Goal: Task Accomplishment & Management: Use online tool/utility

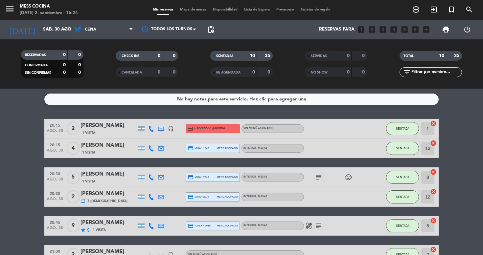
click at [7, 3] on span "menu" at bounding box center [12, 9] width 15 height 15
click at [8, 9] on icon "menu" at bounding box center [10, 9] width 10 height 10
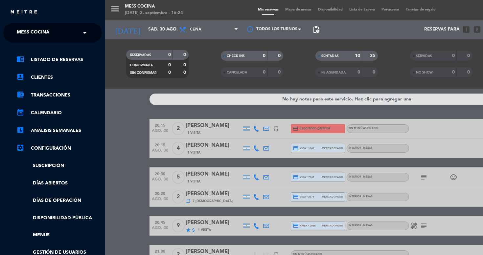
click at [55, 175] on ul "chrome_reader_mode Listado de Reservas account_box Clientes account_balance_wal…" at bounding box center [52, 165] width 99 height 218
click at [55, 180] on link "Días abiertos" at bounding box center [58, 184] width 85 height 8
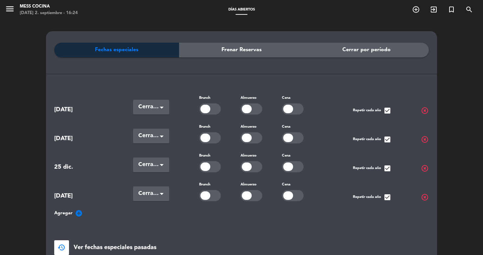
click at [6, 12] on icon "menu" at bounding box center [10, 9] width 10 height 10
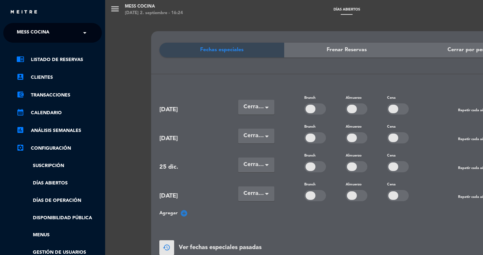
click at [69, 200] on link "Días de Operación" at bounding box center [58, 201] width 85 height 8
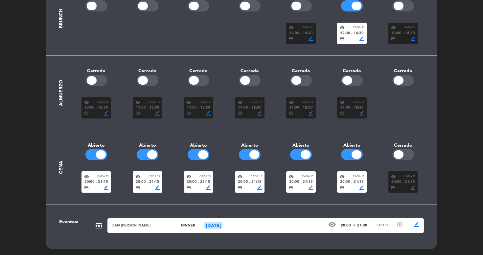
scroll to position [121, 0]
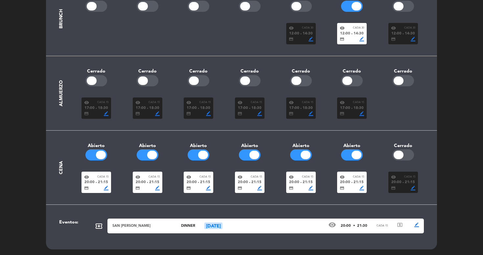
click at [212, 227] on div "[DATE]" at bounding box center [213, 226] width 18 height 7
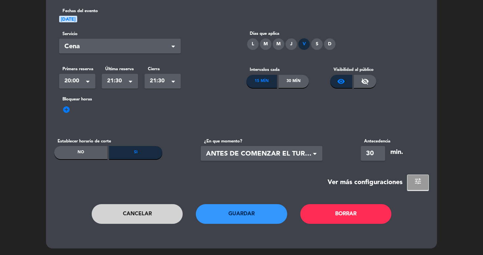
scroll to position [0, 0]
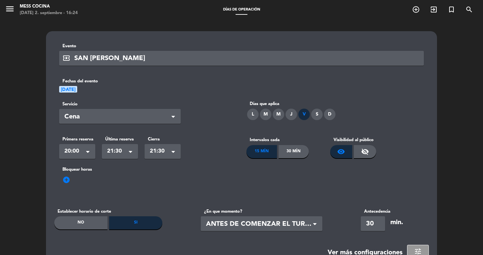
drag, startPoint x: 81, startPoint y: 85, endPoint x: 61, endPoint y: 85, distance: 20.0
click at [61, 85] on div "Fechas del evento [DATE]" at bounding box center [241, 86] width 375 height 16
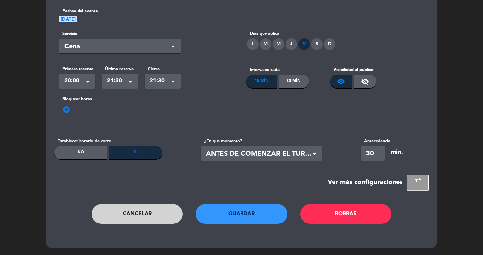
scroll to position [70, 0]
click at [436, 195] on div "local_activity Evento SAN [PERSON_NAME] Fechas del evento [DATE] Servicio Selec…" at bounding box center [241, 103] width 483 height 306
click at [424, 186] on button "tune" at bounding box center [418, 183] width 22 height 16
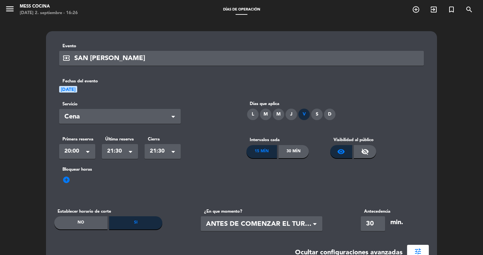
scroll to position [0, 0]
click at [14, 9] on icon "menu" at bounding box center [10, 9] width 10 height 10
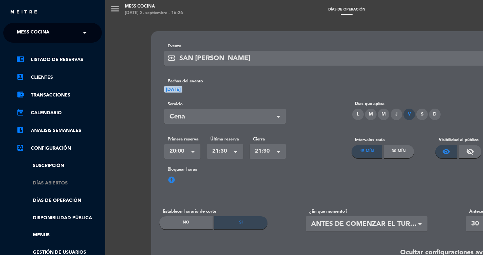
click at [57, 182] on link "Días abiertos" at bounding box center [58, 184] width 85 height 8
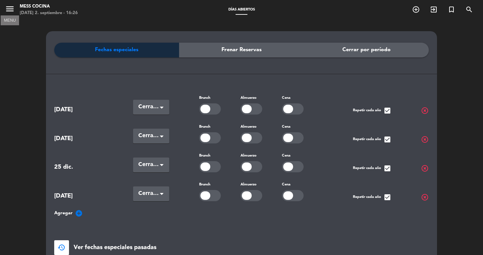
click at [9, 9] on icon "menu" at bounding box center [10, 9] width 10 height 10
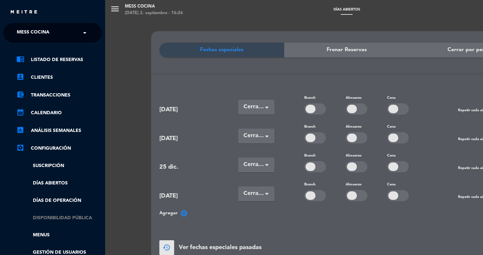
click at [67, 215] on link "Disponibilidad pública" at bounding box center [58, 219] width 85 height 8
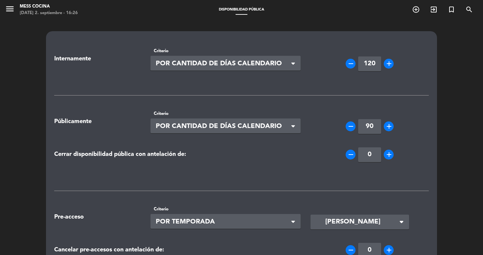
click at [4, 12] on div "menu Mess Cocina [DATE] 2. septiembre - 16:26" at bounding box center [60, 9] width 121 height 15
click at [6, 11] on icon "menu" at bounding box center [10, 9] width 10 height 10
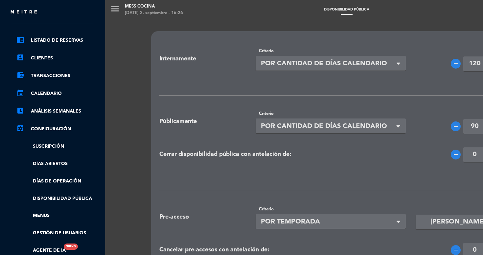
scroll to position [21, 0]
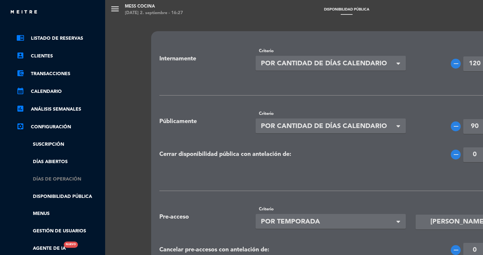
click at [60, 179] on link "Días de Operación" at bounding box center [58, 180] width 85 height 8
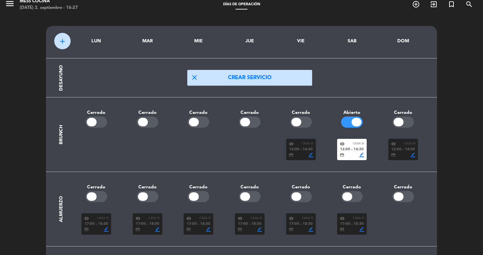
scroll to position [9, 0]
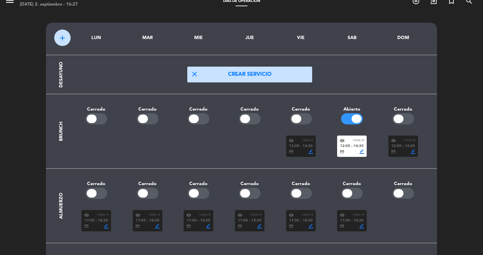
click at [189, 76] on button "close Crear servicio" at bounding box center [249, 75] width 125 height 16
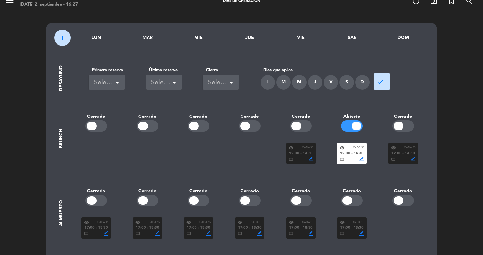
click at [121, 78] on div "Seleccionar" at bounding box center [107, 82] width 36 height 15
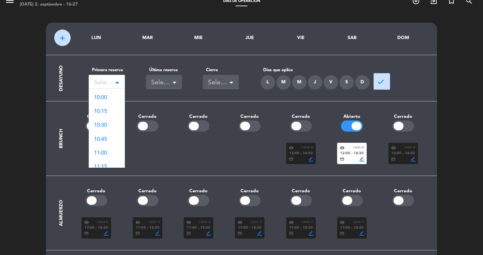
scroll to position [275, 0]
click at [109, 153] on div "11:00" at bounding box center [107, 153] width 36 height 14
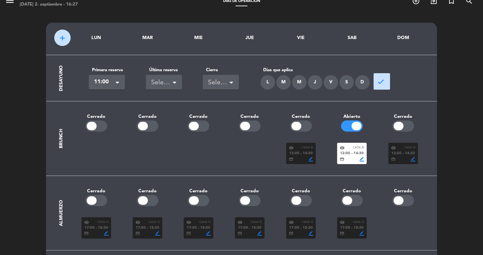
click at [161, 81] on div "Seleccionar" at bounding box center [161, 83] width 20 height 11
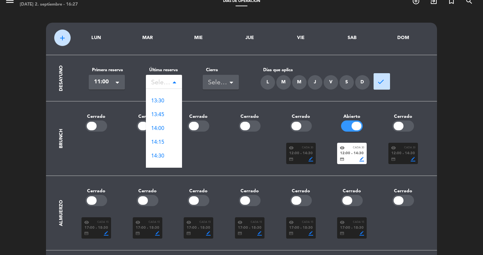
scroll to position [120, 0]
click at [167, 127] on div "14:00" at bounding box center [164, 129] width 36 height 14
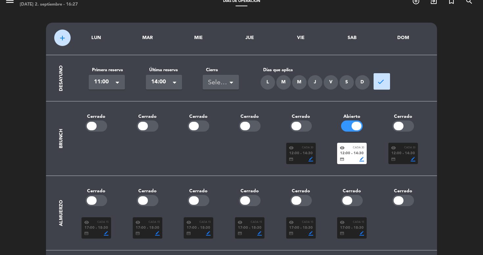
click at [217, 82] on div "Seleccionar" at bounding box center [218, 83] width 20 height 11
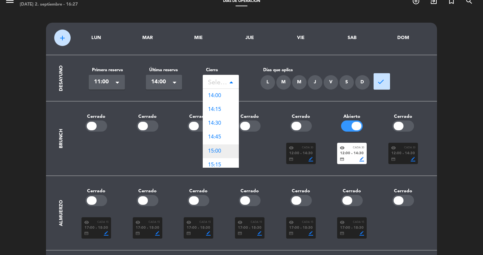
scroll to position [8, 0]
click at [227, 147] on div "15:00" at bounding box center [221, 144] width 36 height 14
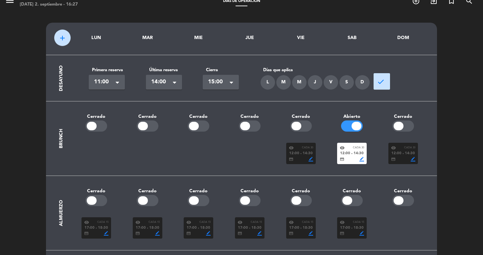
click at [235, 77] on div "Seleccionar × 15:00" at bounding box center [221, 82] width 36 height 15
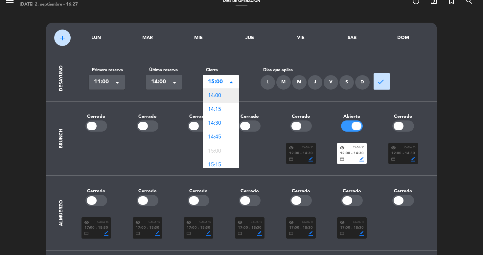
scroll to position [0, 0]
click at [227, 100] on div "14:00" at bounding box center [221, 96] width 36 height 14
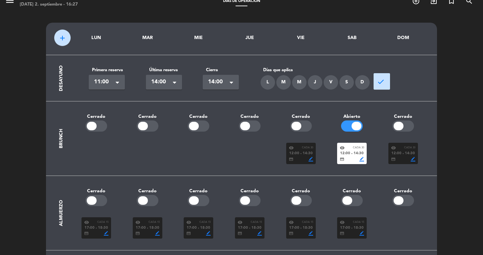
click at [362, 78] on div "D" at bounding box center [362, 82] width 14 height 14
click at [363, 86] on div "D" at bounding box center [362, 82] width 14 height 14
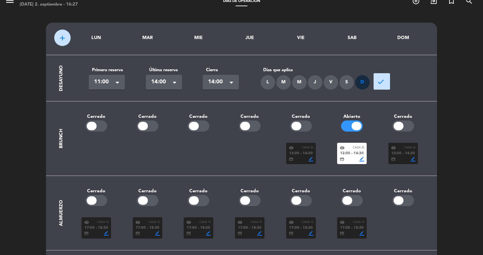
click at [376, 89] on button "done" at bounding box center [382, 81] width 16 height 16
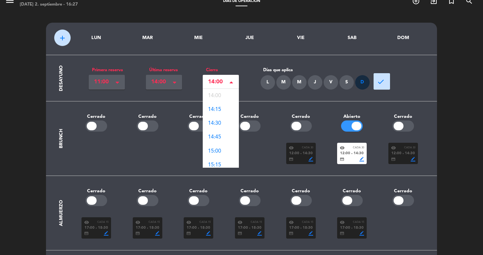
click at [212, 77] on div "Seleccionar × 14:00" at bounding box center [221, 82] width 36 height 15
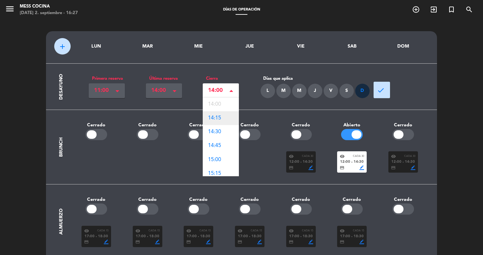
click at [217, 116] on span "14:15" at bounding box center [214, 118] width 13 height 5
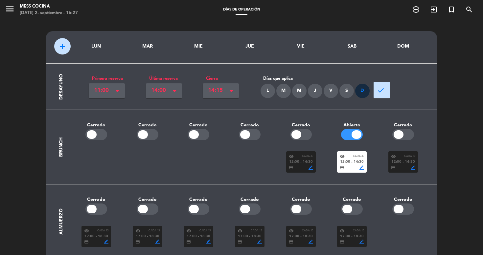
click at [384, 88] on button "done" at bounding box center [382, 90] width 16 height 16
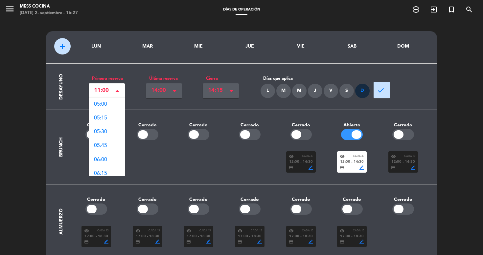
scroll to position [331, 0]
click at [114, 88] on div "Seleccionar × 11:00" at bounding box center [107, 90] width 36 height 15
click at [260, 170] on div at bounding box center [249, 161] width 51 height 21
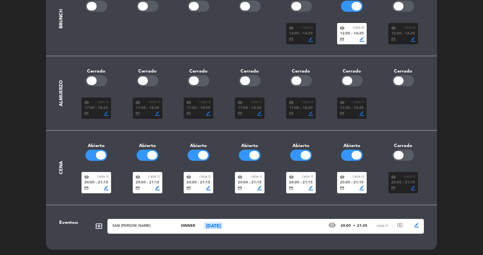
scroll to position [0, 0]
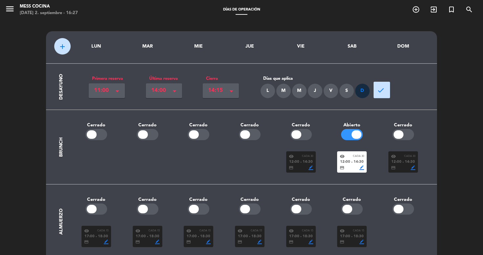
click at [56, 45] on button "add" at bounding box center [62, 46] width 16 height 16
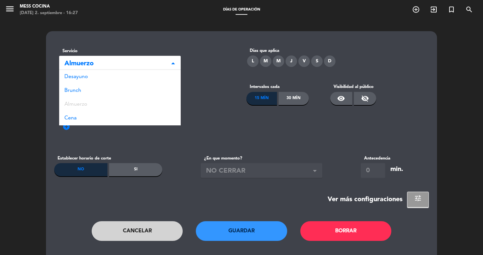
click at [70, 62] on span "Almuerzo" at bounding box center [117, 63] width 106 height 11
click at [71, 88] on span "Brunch" at bounding box center [72, 90] width 17 height 5
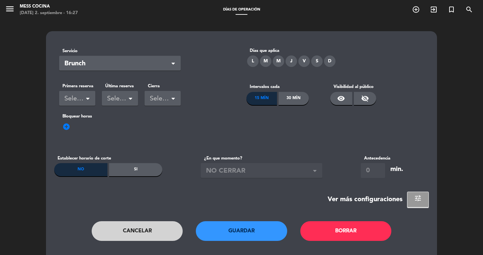
click at [327, 233] on button "Borrar" at bounding box center [345, 231] width 91 height 20
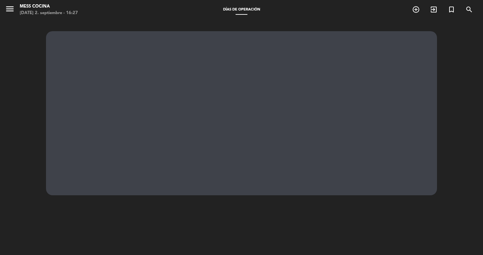
click at [281, 1] on div "menu Mess Cocina [DATE] 2. septiembre - 16:27 Días de Operación add_circle_outl…" at bounding box center [241, 10] width 483 height 20
